Goal: Information Seeking & Learning: Learn about a topic

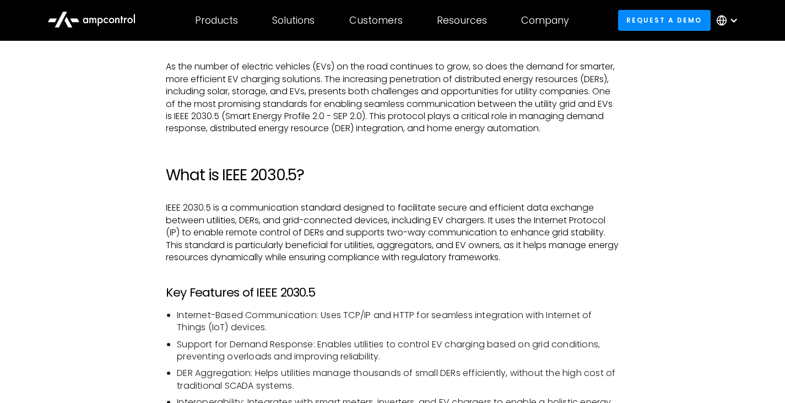
scroll to position [625, 0]
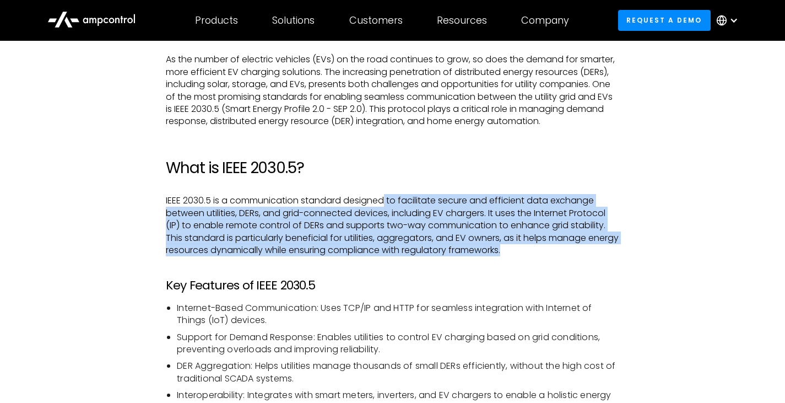
drag, startPoint x: 386, startPoint y: 213, endPoint x: 621, endPoint y: 264, distance: 240.8
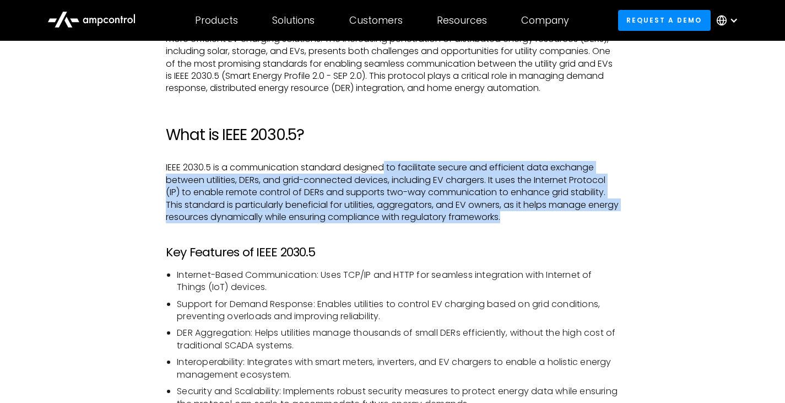
scroll to position [652, 0]
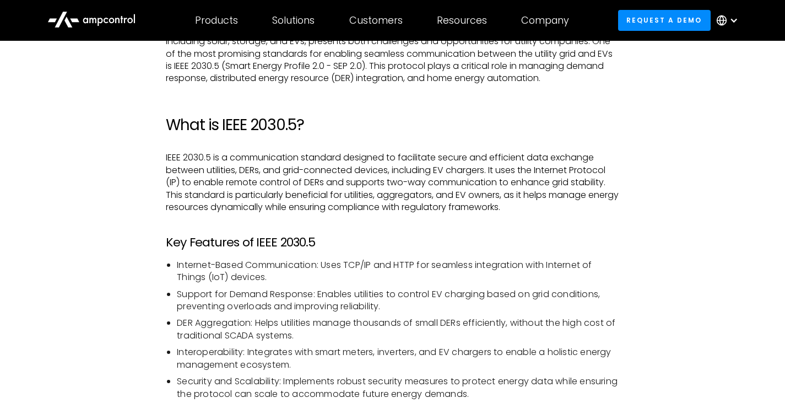
scroll to position [670, 0]
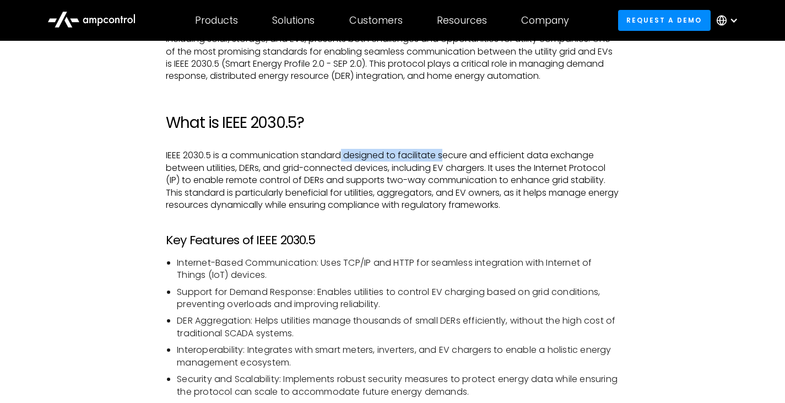
drag, startPoint x: 344, startPoint y: 167, endPoint x: 446, endPoint y: 170, distance: 102.5
click at [446, 170] on p "IEEE 2030.5 is a communication standard designed to facilitate secure and effic…" at bounding box center [392, 180] width 453 height 62
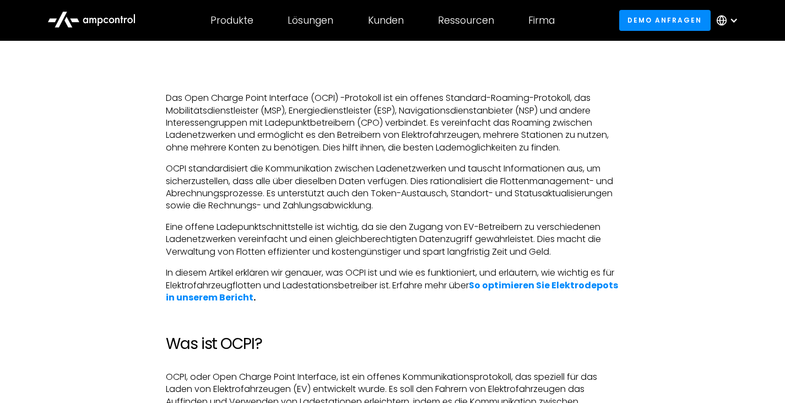
scroll to position [616, 0]
